Goal: Use online tool/utility: Utilize a website feature to perform a specific function

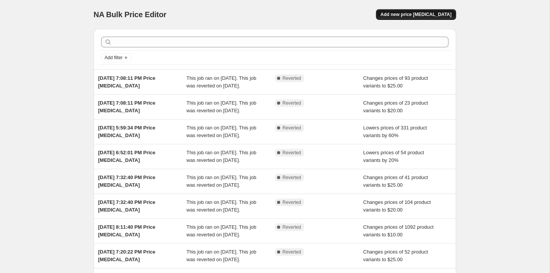
click at [443, 13] on span "Add new price [MEDICAL_DATA]" at bounding box center [415, 14] width 71 height 6
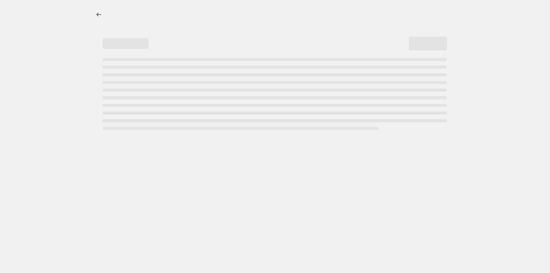
select select "percentage"
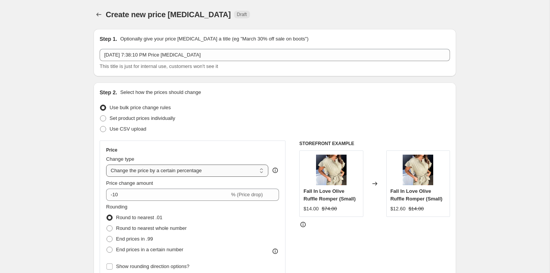
click at [118, 172] on select "Change the price to a certain amount Change the price by a certain amount Chang…" at bounding box center [187, 170] width 162 height 12
click at [197, 172] on select "Change the price to a certain amount Change the price by a certain amount Chang…" at bounding box center [187, 170] width 162 height 12
click at [106, 164] on select "Change the price to a certain amount Change the price by a certain amount Chang…" at bounding box center [187, 170] width 162 height 12
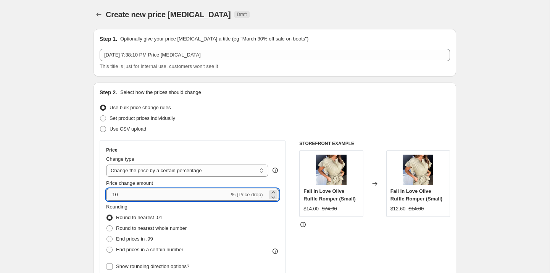
click at [115, 196] on input "-10" at bounding box center [167, 194] width 123 height 12
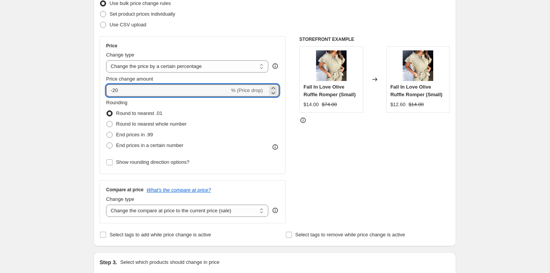
scroll to position [114, 0]
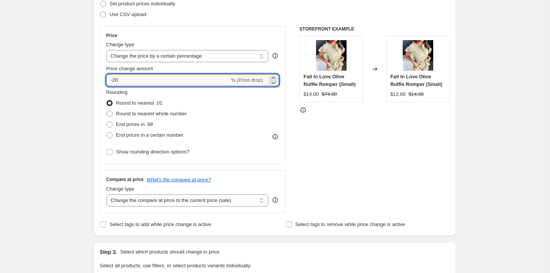
type input "-20"
click at [130, 202] on select "Change the compare at price to the current price (sale) Change the compare at p…" at bounding box center [187, 200] width 162 height 12
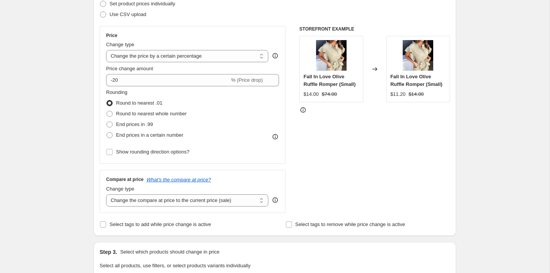
select select "no_change"
click at [106, 194] on select "Change the compare at price to the current price (sale) Change the compare at p…" at bounding box center [187, 200] width 162 height 12
click at [100, 214] on div "Step 2. Select how the prices should change Use bulk price change rules Set pro…" at bounding box center [275, 102] width 350 height 256
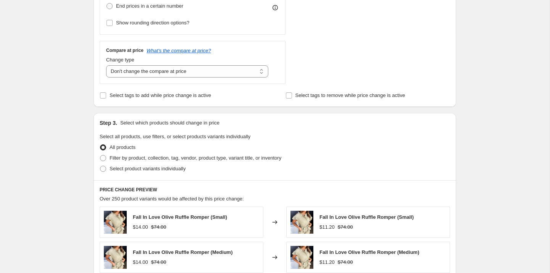
scroll to position [279, 0]
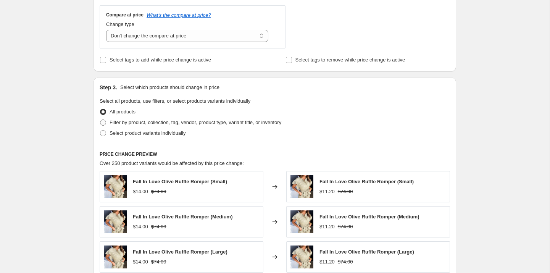
click at [105, 124] on span at bounding box center [103, 122] width 6 height 6
click at [100, 120] on input "Filter by product, collection, tag, vendor, product type, variant title, or inv…" at bounding box center [100, 119] width 0 height 0
radio input "true"
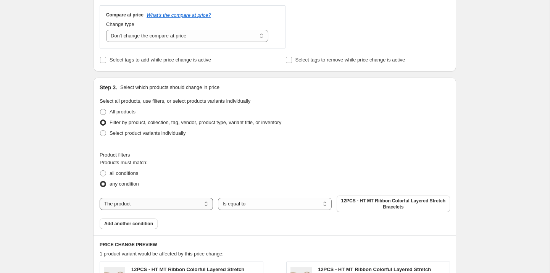
click at [113, 202] on select "The product The product's collection The product's tag The product's vendor The…" at bounding box center [156, 204] width 113 height 12
select select "collection"
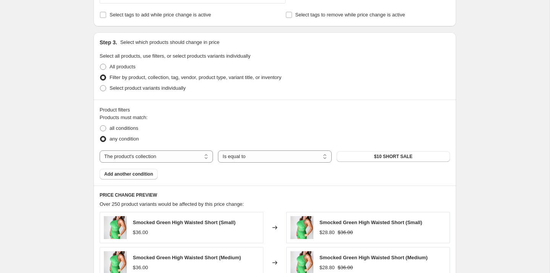
scroll to position [338, 0]
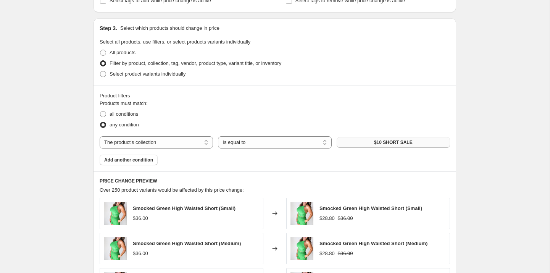
click at [386, 143] on span "$10 SHORT SALE" at bounding box center [393, 142] width 39 height 6
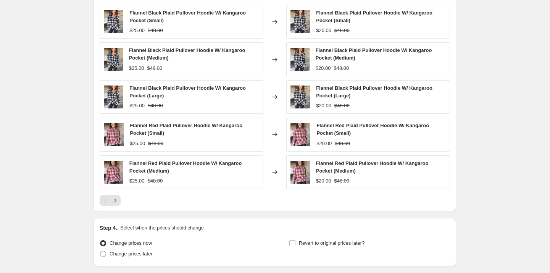
scroll to position [588, 0]
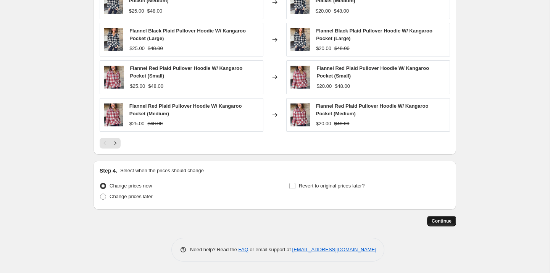
click at [434, 215] on button "Continue" at bounding box center [441, 220] width 29 height 11
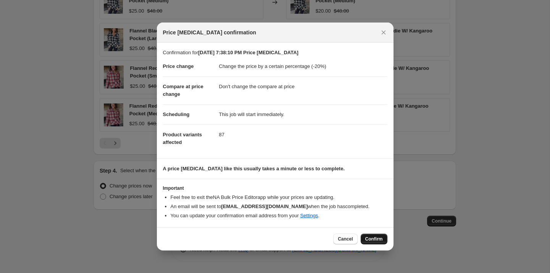
click at [371, 239] on span "Confirm" at bounding box center [374, 239] width 18 height 6
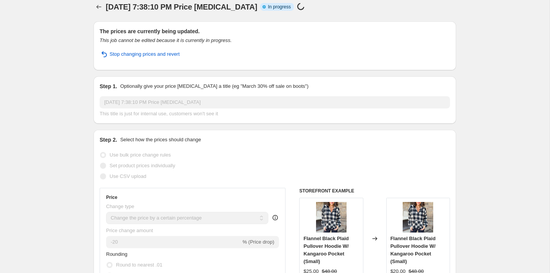
scroll to position [10, 0]
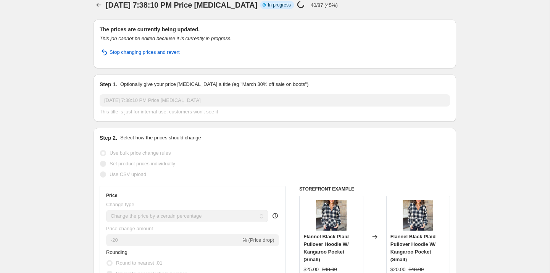
select select "percentage"
select select "no_change"
select select "collection"
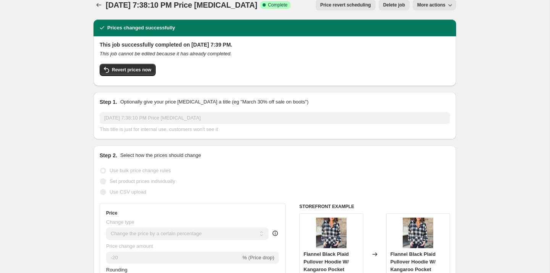
scroll to position [0, 0]
